Goal: Information Seeking & Learning: Learn about a topic

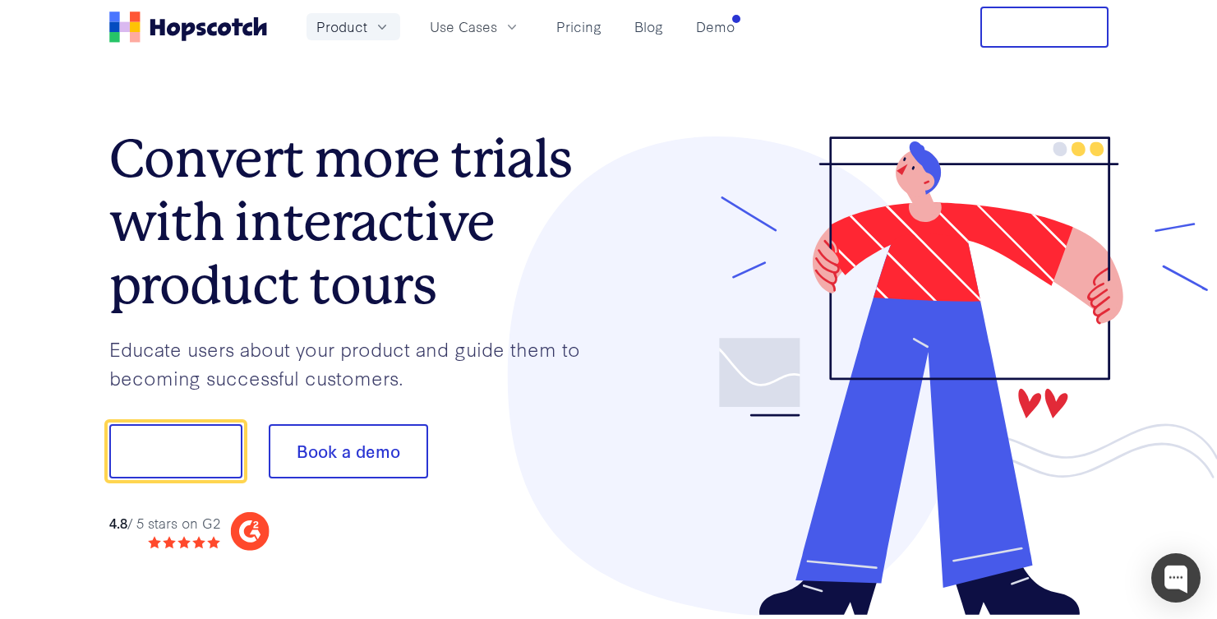
click at [384, 31] on icon "button" at bounding box center [382, 27] width 16 height 16
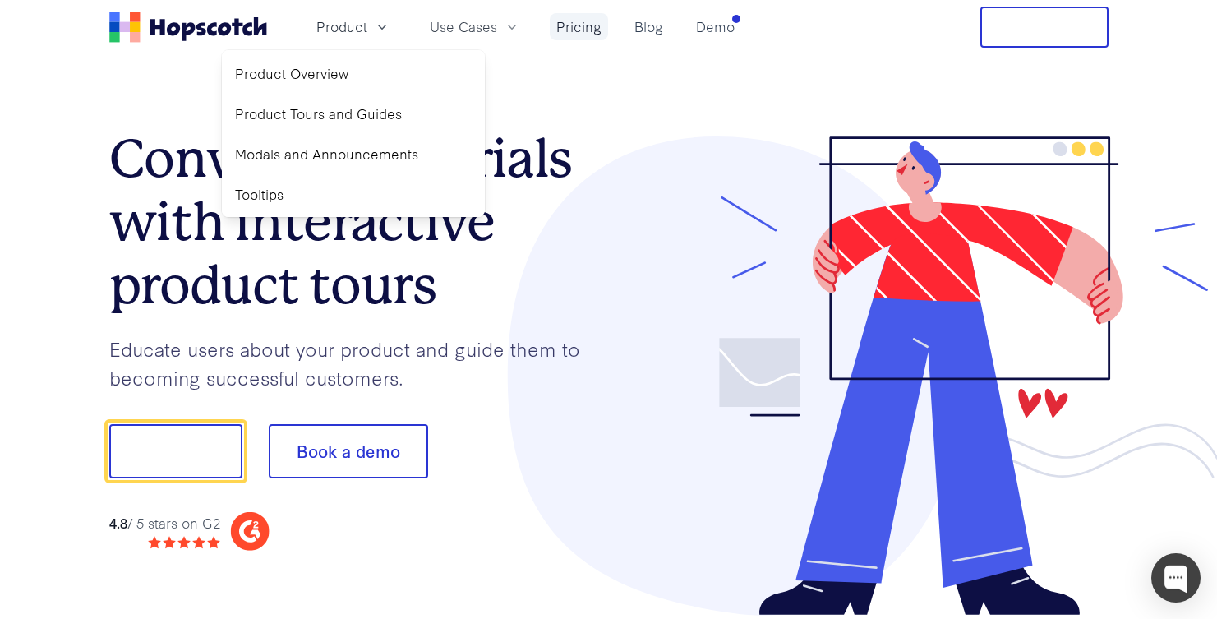
click at [586, 30] on link "Pricing" at bounding box center [579, 26] width 58 height 27
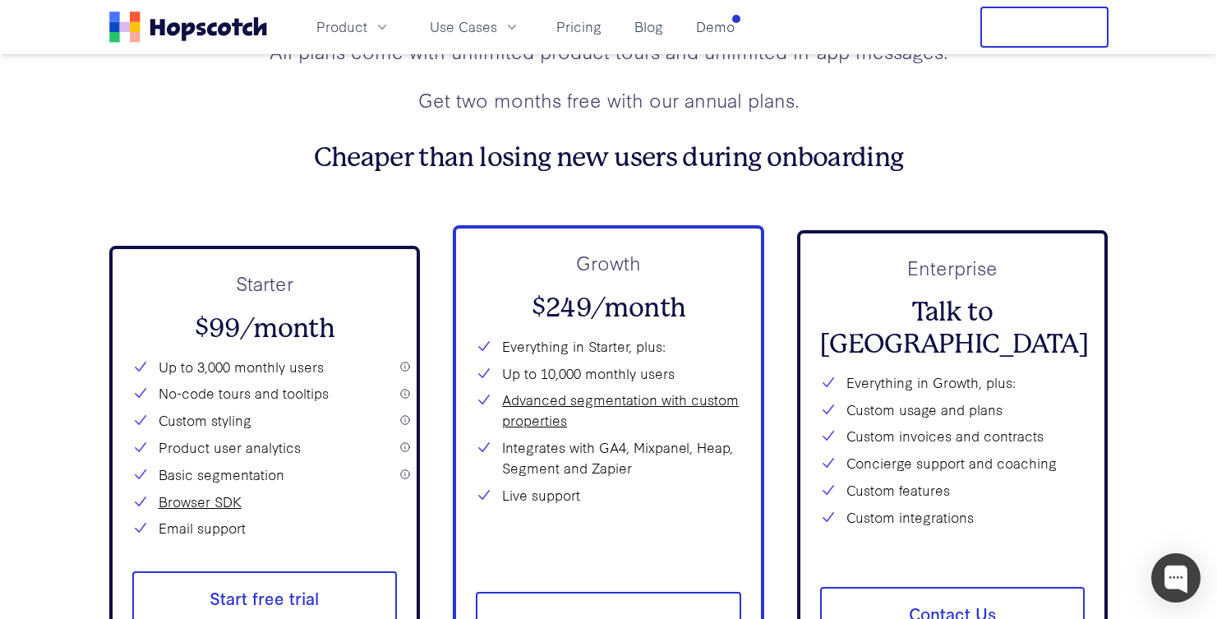
scroll to position [5856, 0]
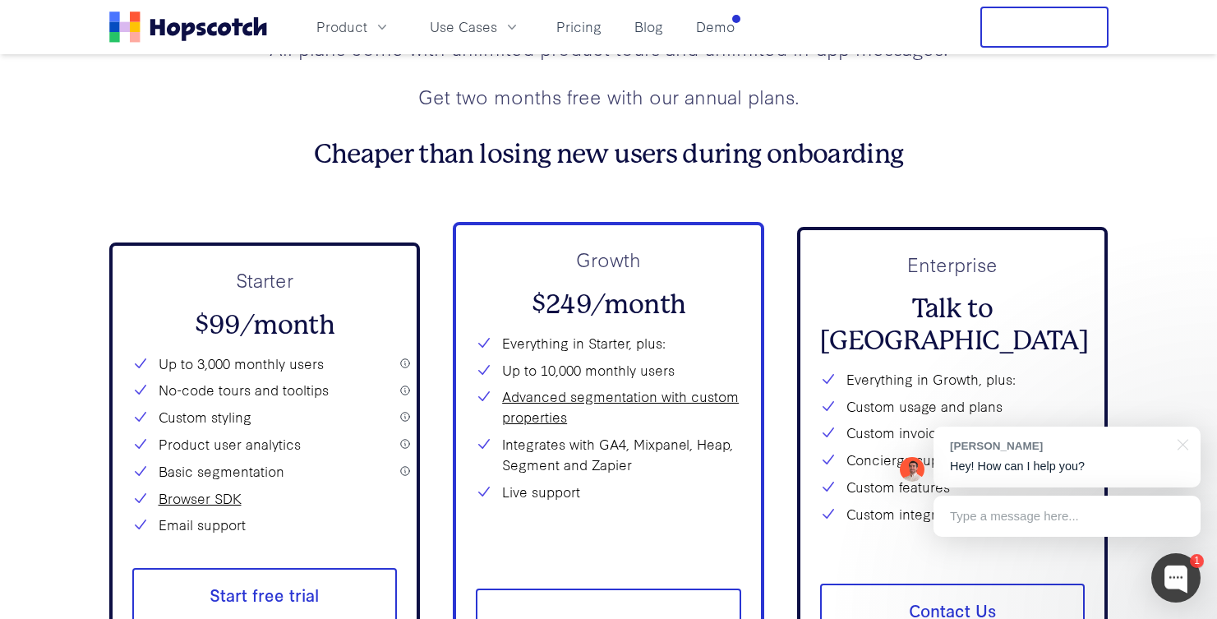
click at [706, 76] on div "All plans come with unlimited product tours and unlimited in-app messages. Get …" at bounding box center [608, 72] width 999 height 76
click at [714, 37] on link "Demo" at bounding box center [716, 26] width 52 height 27
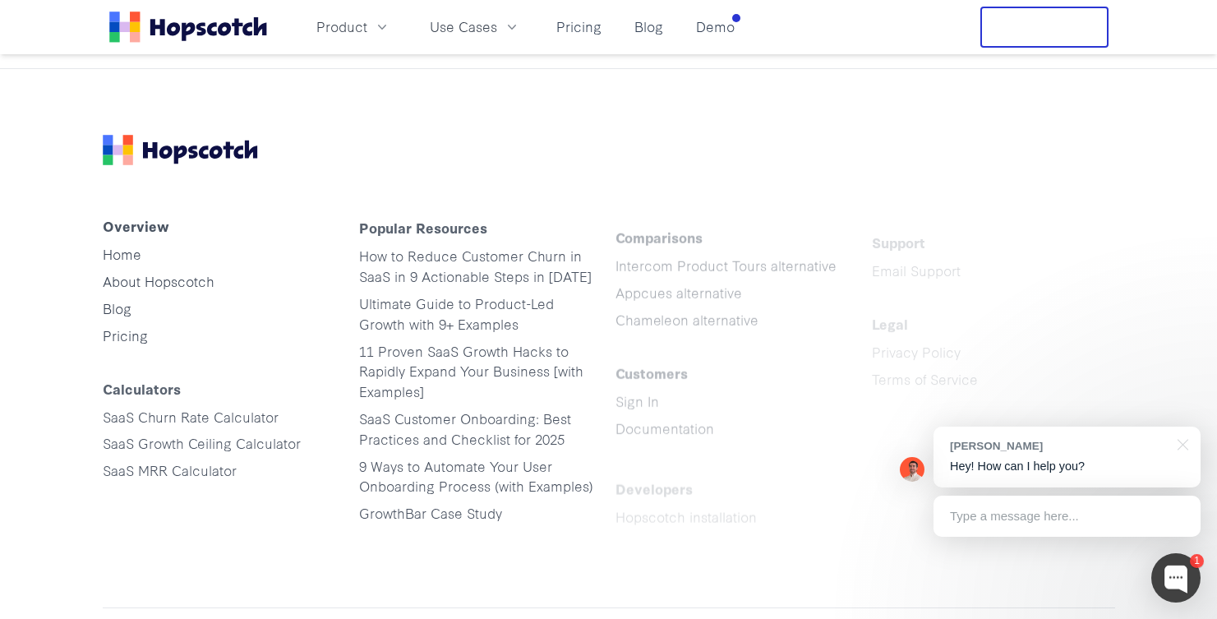
scroll to position [2512, 0]
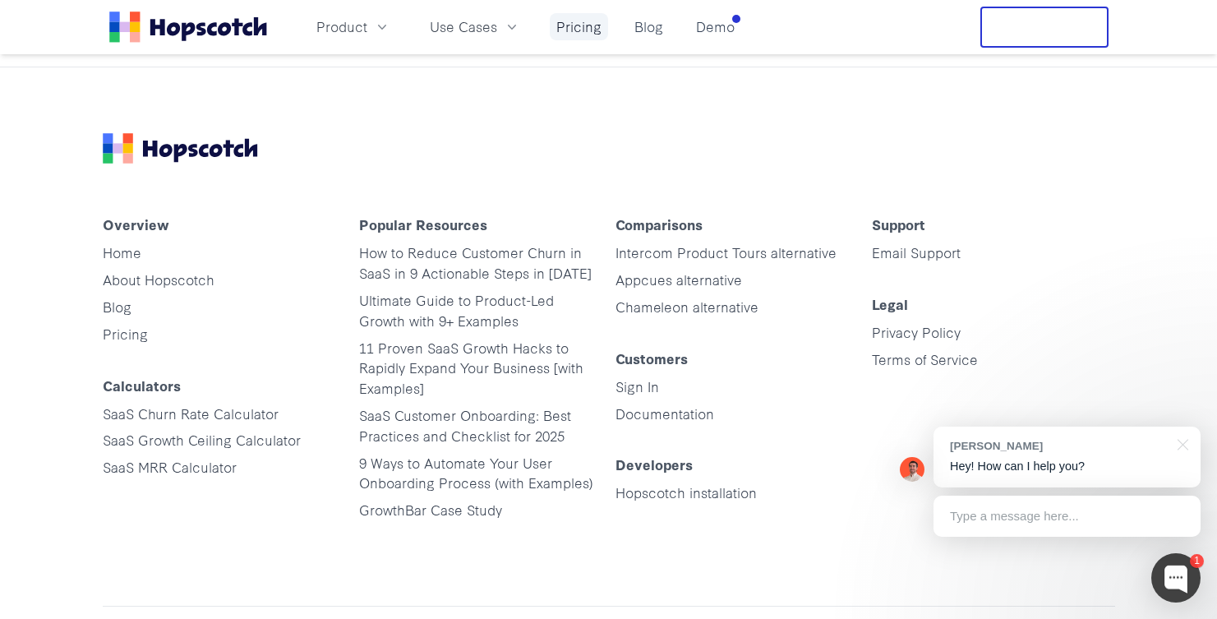
click at [582, 21] on link "Pricing" at bounding box center [579, 26] width 58 height 27
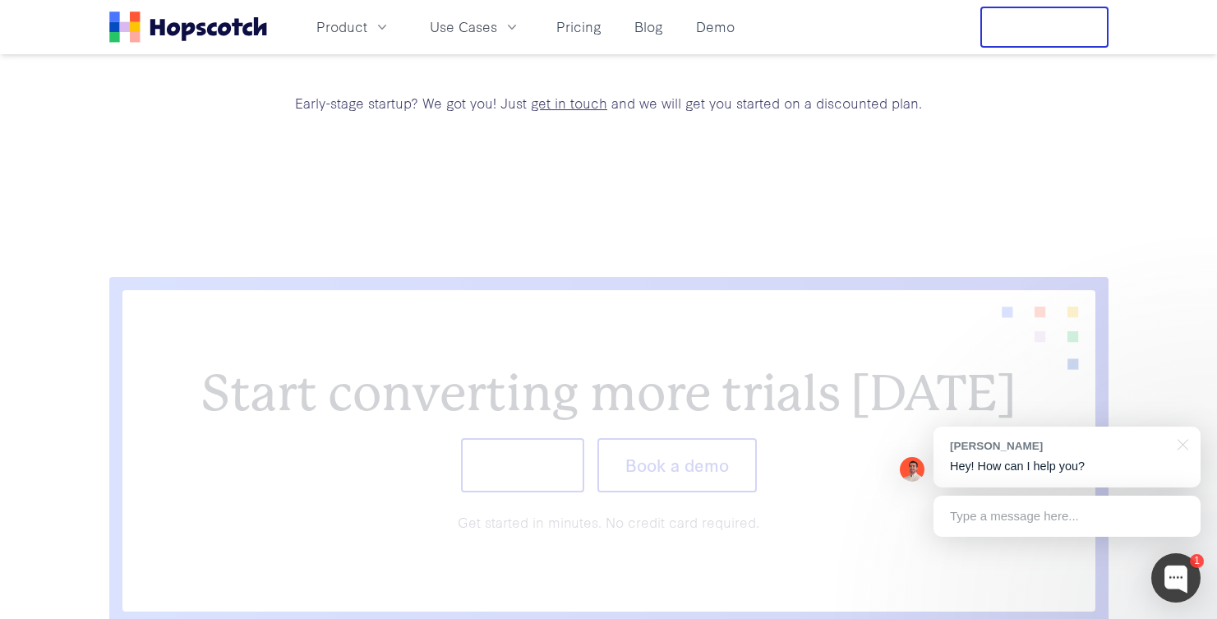
scroll to position [6666, 0]
